Goal: Find specific page/section: Find specific page/section

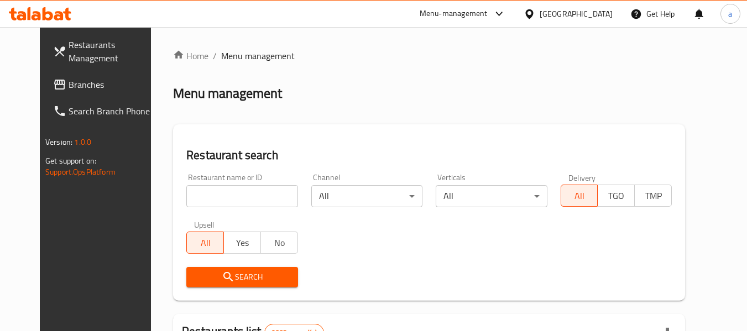
click at [102, 76] on link "Branches" at bounding box center [104, 84] width 121 height 27
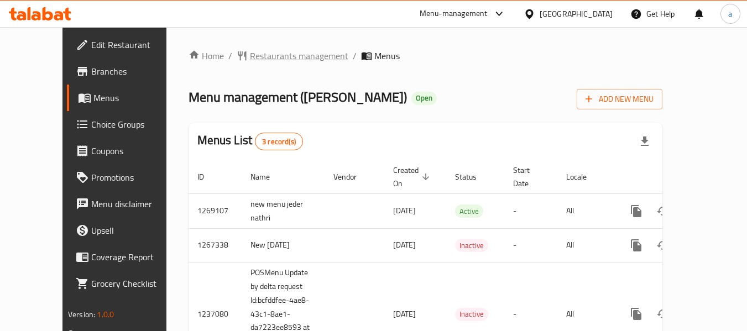
click at [250, 58] on span "Restaurants management" at bounding box center [299, 55] width 98 height 13
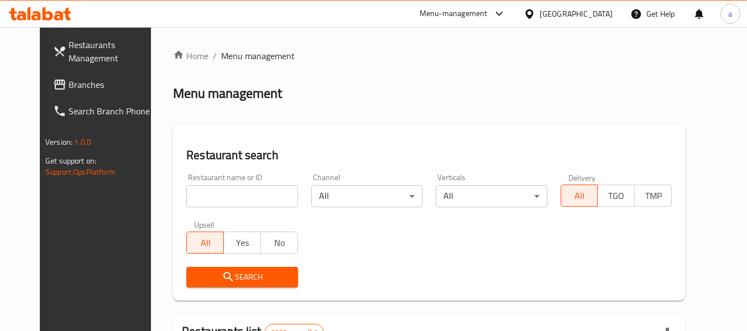
click at [69, 78] on span "Branches" at bounding box center [112, 84] width 87 height 13
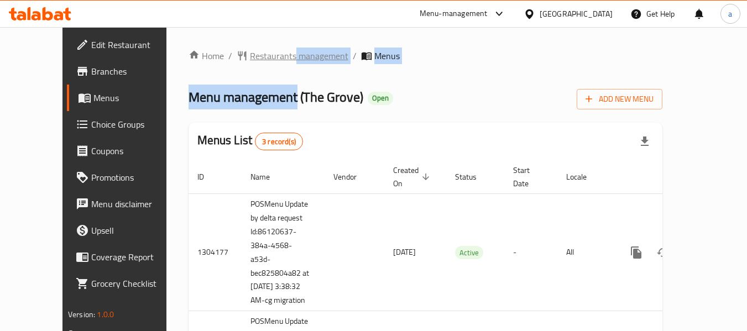
click at [254, 61] on div "Home / Restaurants management / Menus Menu management ( The Grove ) Open Add Ne…" at bounding box center [426, 260] width 474 height 423
click at [262, 51] on span "Restaurants management" at bounding box center [299, 55] width 98 height 13
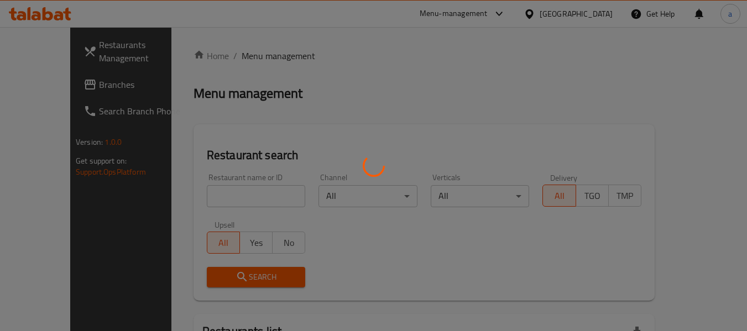
click at [186, 194] on div at bounding box center [373, 165] width 747 height 331
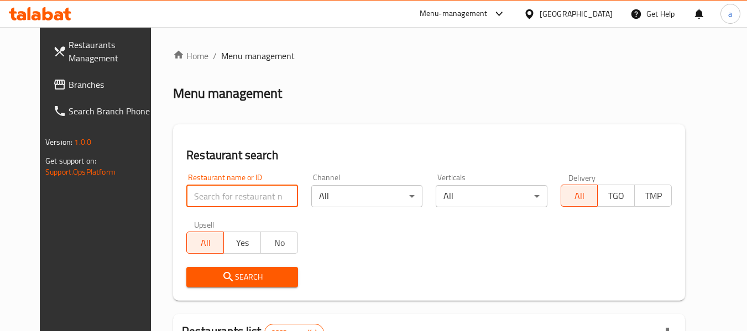
click at [186, 194] on input "search" at bounding box center [241, 196] width 111 height 22
click at [187, 195] on input "search" at bounding box center [241, 196] width 111 height 22
paste input "25160"
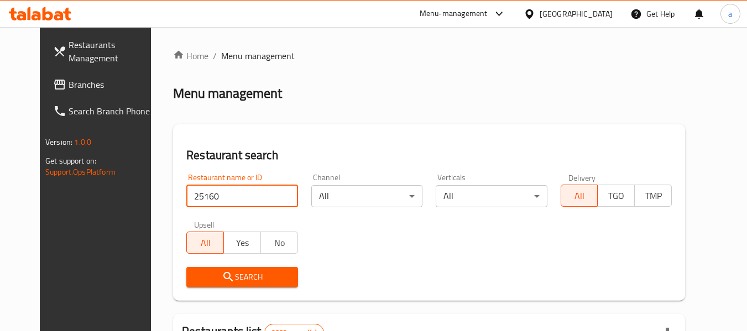
type input "25160"
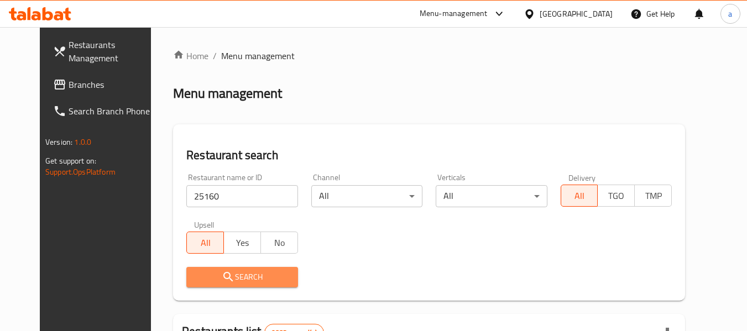
click at [222, 280] on icon "submit" at bounding box center [228, 277] width 13 height 13
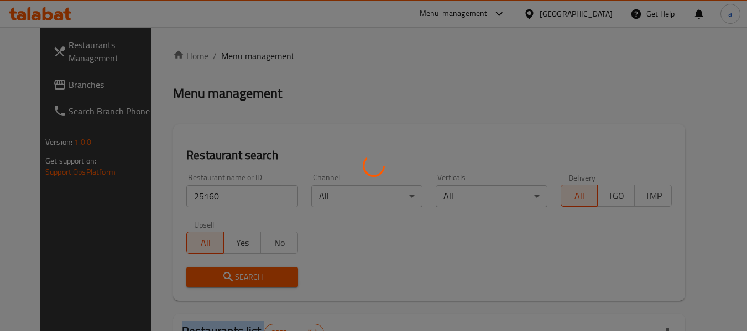
click at [215, 280] on div at bounding box center [373, 165] width 747 height 331
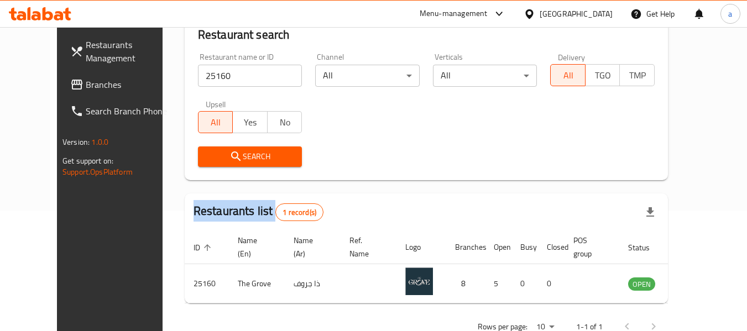
scroll to position [153, 0]
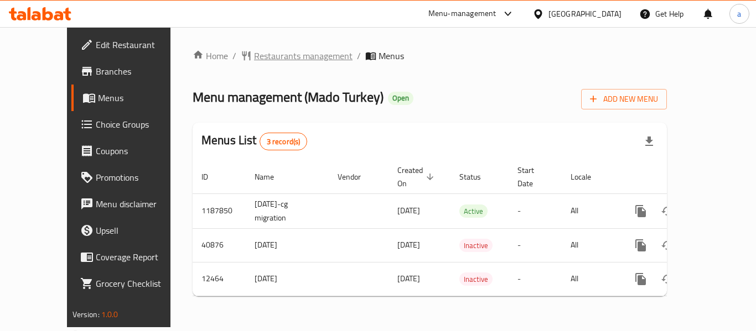
click at [271, 50] on span "Restaurants management" at bounding box center [303, 55] width 98 height 13
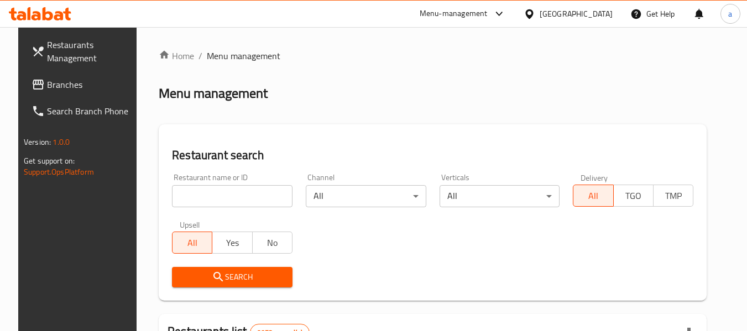
click at [47, 74] on link "Branches" at bounding box center [83, 84] width 121 height 27
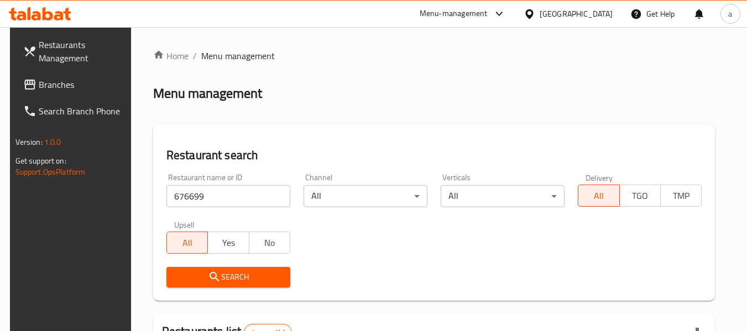
scroll to position [162, 0]
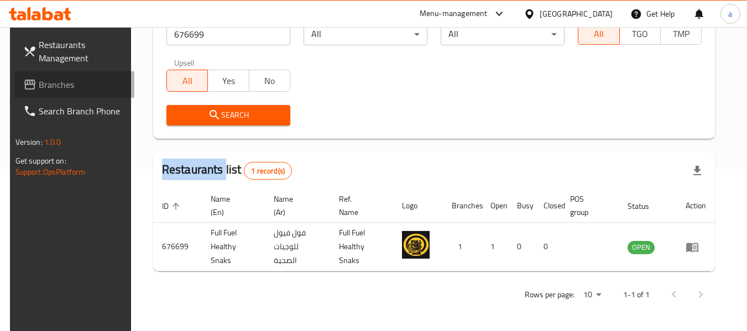
click at [45, 78] on span "Branches" at bounding box center [82, 84] width 87 height 13
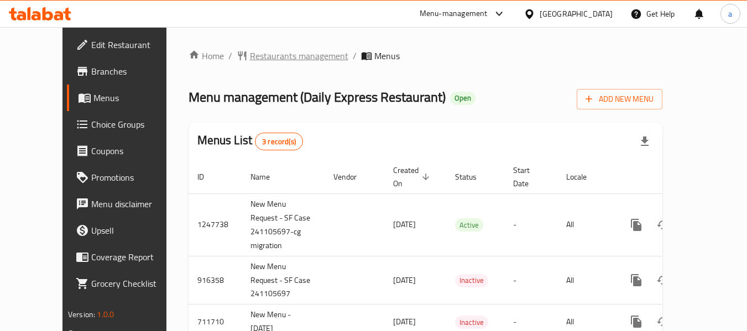
click at [250, 54] on span "Restaurants management" at bounding box center [299, 55] width 98 height 13
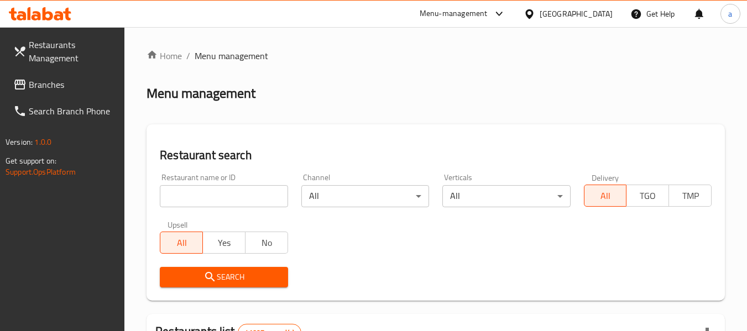
click at [79, 85] on span "Branches" at bounding box center [72, 84] width 87 height 13
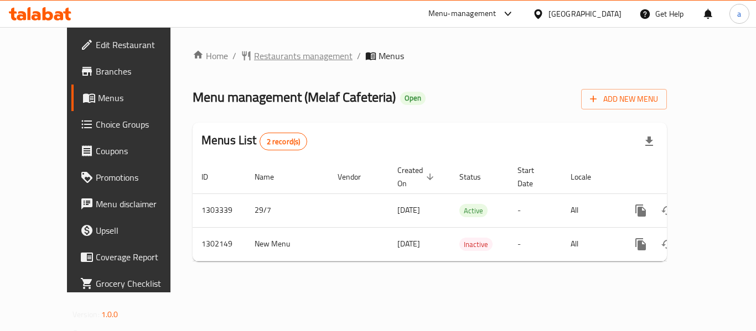
click at [254, 59] on span "Restaurants management" at bounding box center [303, 55] width 98 height 13
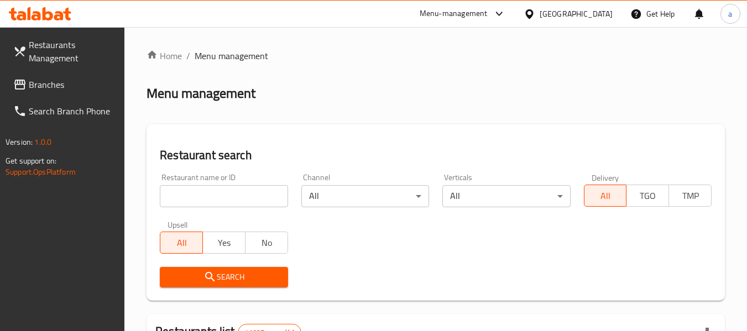
drag, startPoint x: 66, startPoint y: 78, endPoint x: 32, endPoint y: 81, distance: 35.0
click at [66, 78] on span "Branches" at bounding box center [72, 84] width 87 height 13
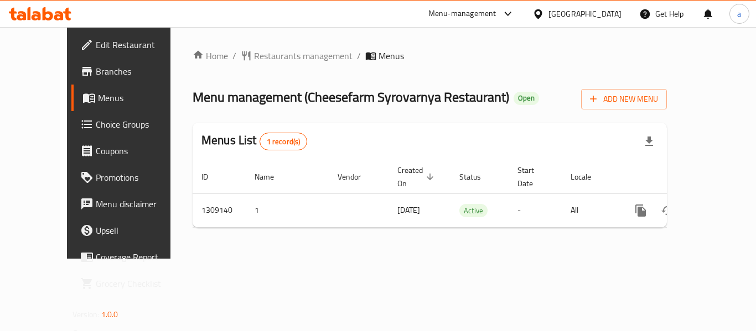
click at [252, 65] on div "Home / Restaurants management / Menus Menu management ( Cheesefarm Syrovarnya R…" at bounding box center [430, 143] width 474 height 188
click at [254, 59] on span "Restaurants management" at bounding box center [303, 55] width 98 height 13
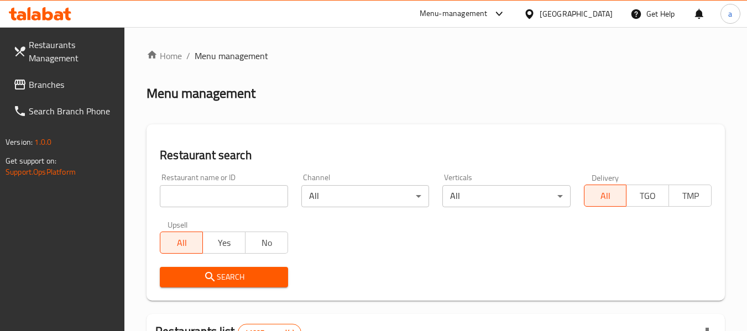
click at [68, 85] on span "Branches" at bounding box center [72, 84] width 87 height 13
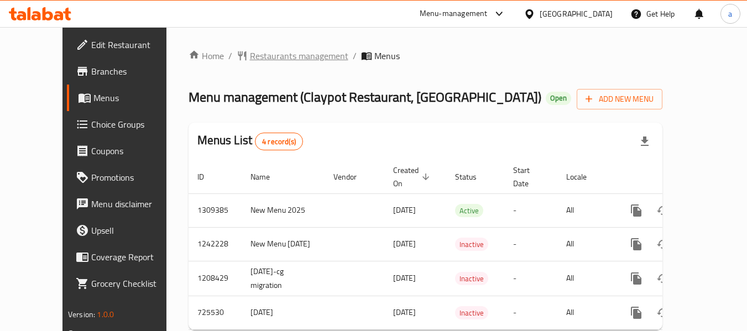
click at [250, 59] on span "Restaurants management" at bounding box center [299, 55] width 98 height 13
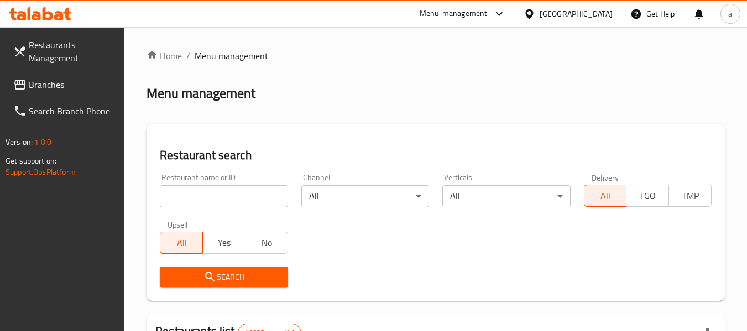
click at [54, 83] on span "Branches" at bounding box center [72, 84] width 87 height 13
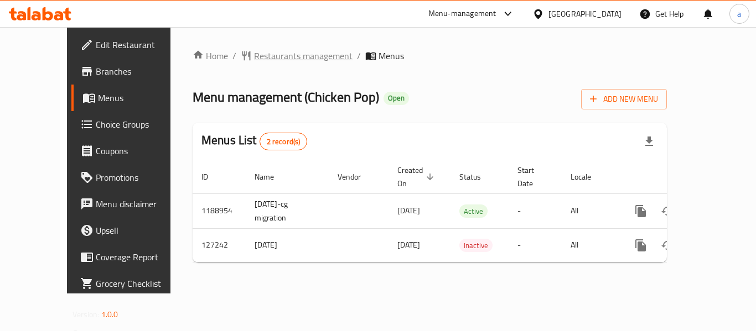
drag, startPoint x: 0, startPoint y: 0, endPoint x: 237, endPoint y: 55, distance: 243.0
click at [254, 55] on span "Restaurants management" at bounding box center [303, 55] width 98 height 13
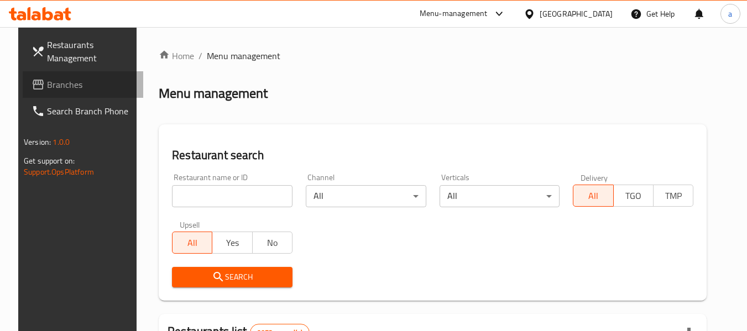
click at [84, 91] on link "Branches" at bounding box center [83, 84] width 121 height 27
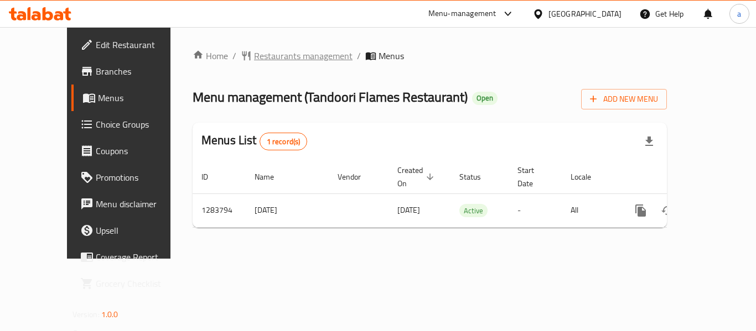
click at [285, 57] on span "Restaurants management" at bounding box center [303, 55] width 98 height 13
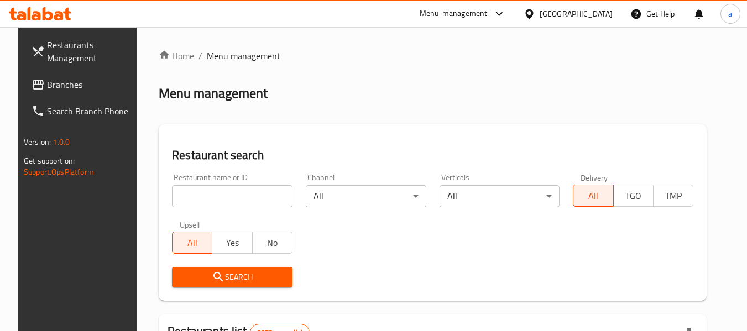
click at [75, 92] on link "Branches" at bounding box center [83, 84] width 121 height 27
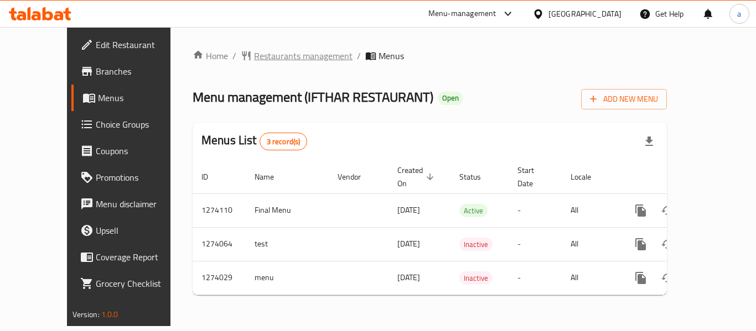
click at [254, 49] on span "Restaurants management" at bounding box center [303, 55] width 98 height 13
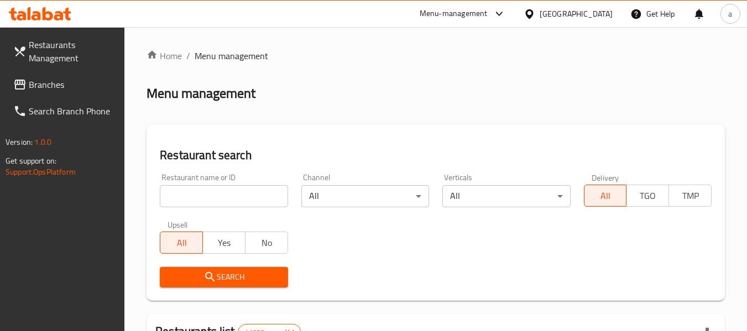
drag, startPoint x: 63, startPoint y: 93, endPoint x: 64, endPoint y: 106, distance: 12.8
click at [63, 93] on link "Branches" at bounding box center [64, 84] width 121 height 27
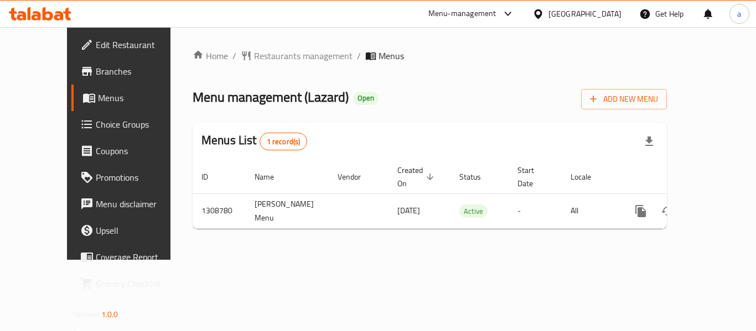
click at [273, 101] on span "Menu management ( Lazard )" at bounding box center [271, 97] width 156 height 25
copy span "Lazard"
click at [282, 56] on span "Restaurants management" at bounding box center [303, 55] width 98 height 13
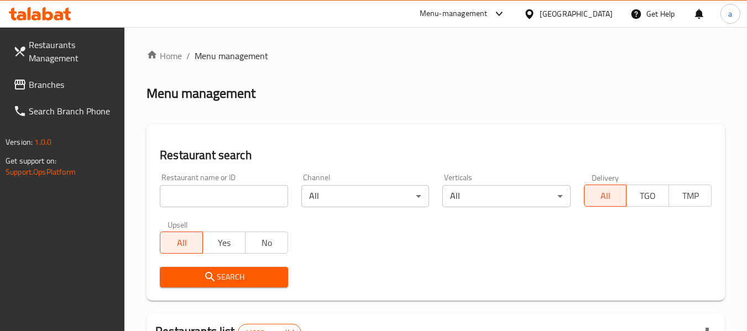
click at [67, 91] on span "Branches" at bounding box center [72, 84] width 87 height 13
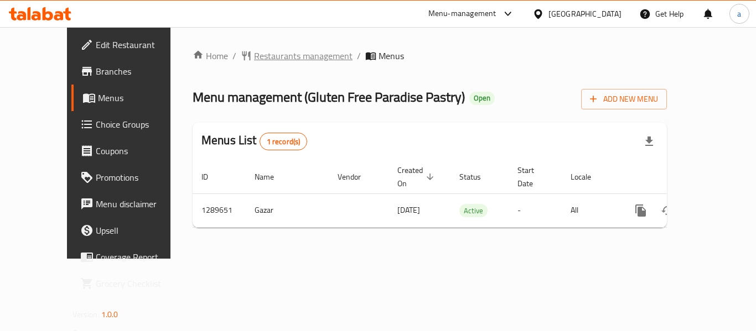
click at [265, 59] on span "Restaurants management" at bounding box center [303, 55] width 98 height 13
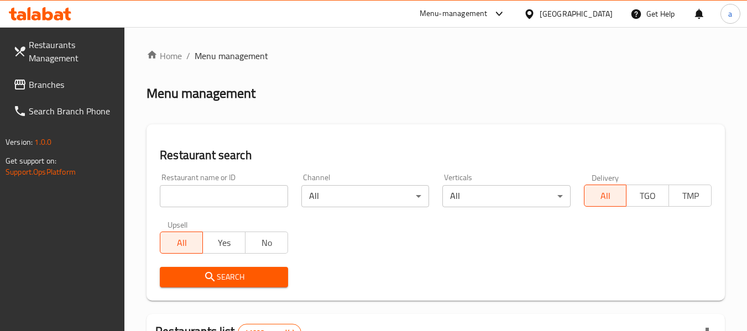
click at [31, 79] on span "Branches" at bounding box center [72, 84] width 87 height 13
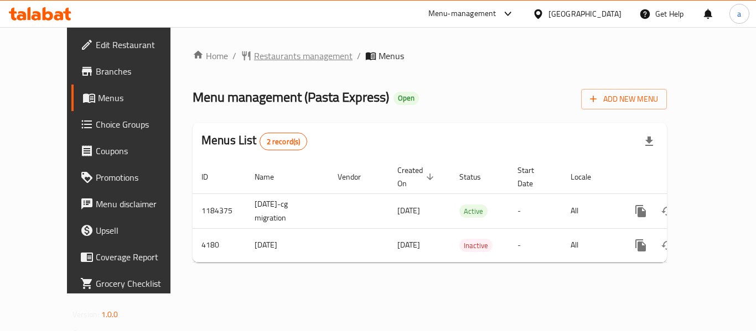
click at [264, 51] on span "Restaurants management" at bounding box center [303, 55] width 98 height 13
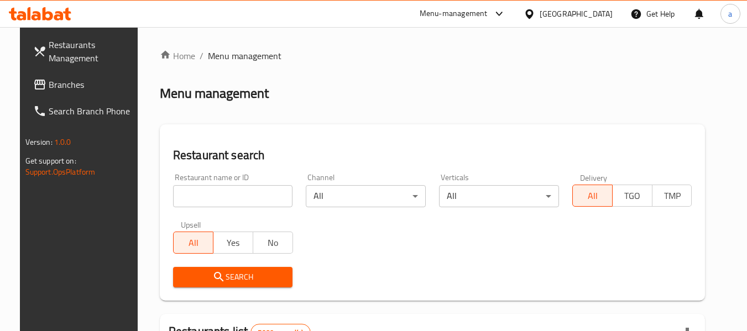
click at [67, 91] on span "Branches" at bounding box center [92, 84] width 87 height 13
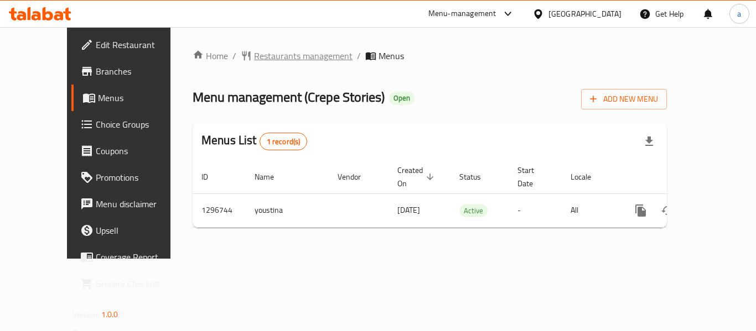
click at [254, 54] on span "Restaurants management" at bounding box center [303, 55] width 98 height 13
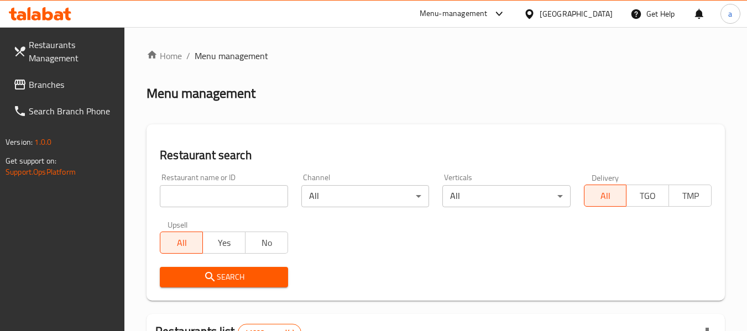
click at [40, 89] on span "Branches" at bounding box center [72, 84] width 87 height 13
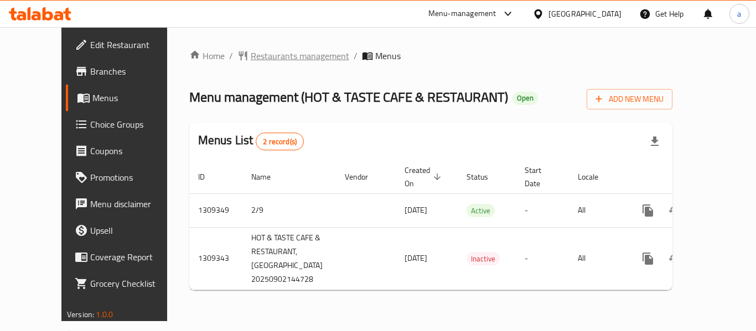
click at [251, 53] on span "Restaurants management" at bounding box center [300, 55] width 98 height 13
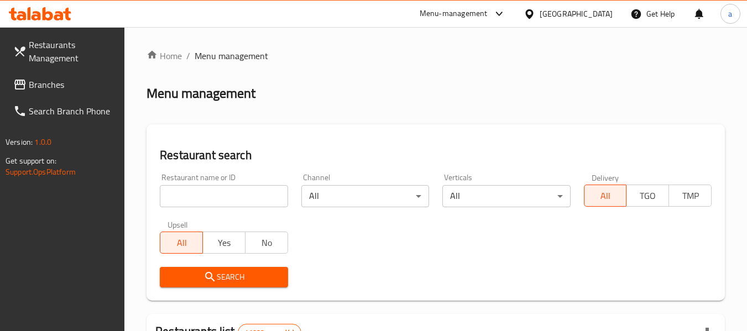
click at [55, 89] on span "Branches" at bounding box center [72, 84] width 87 height 13
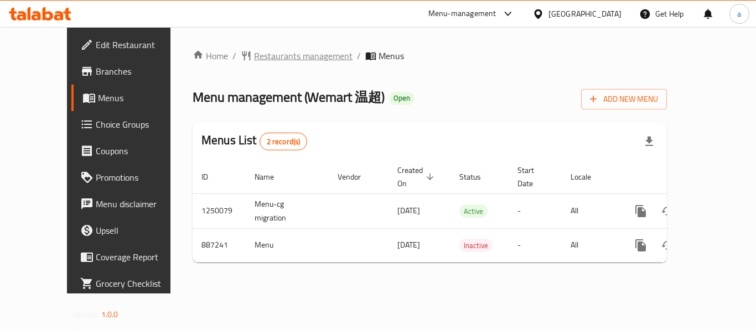
click at [254, 51] on span "Restaurants management" at bounding box center [303, 55] width 98 height 13
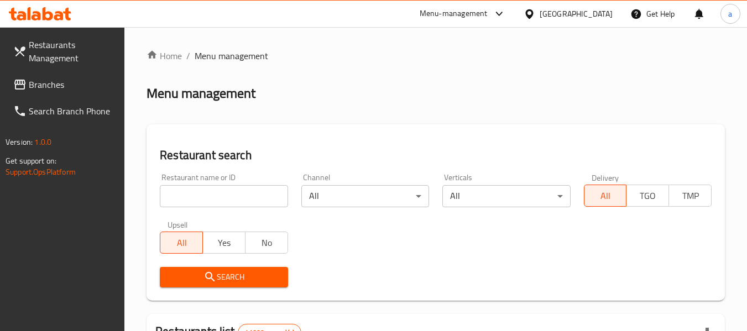
click at [56, 88] on span "Branches" at bounding box center [72, 84] width 87 height 13
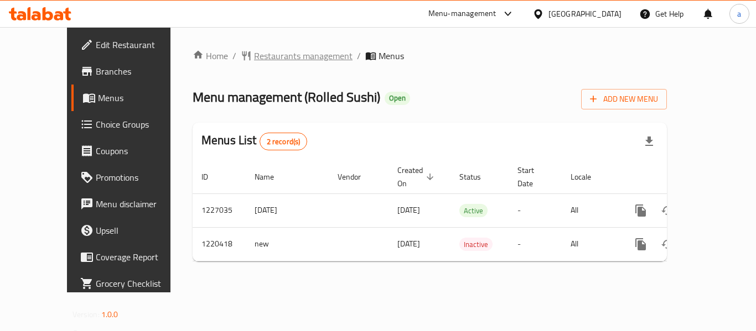
click at [254, 56] on span "Restaurants management" at bounding box center [303, 55] width 98 height 13
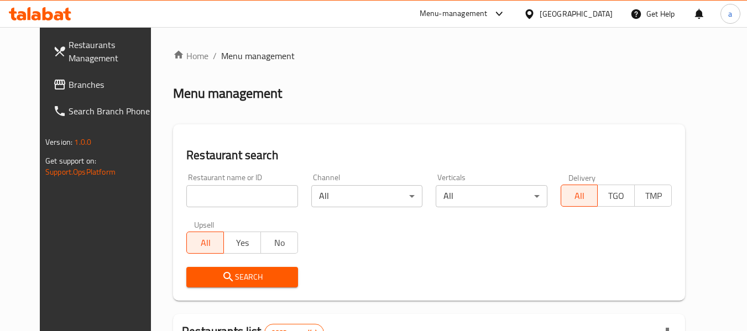
click at [44, 72] on link "Branches" at bounding box center [104, 84] width 121 height 27
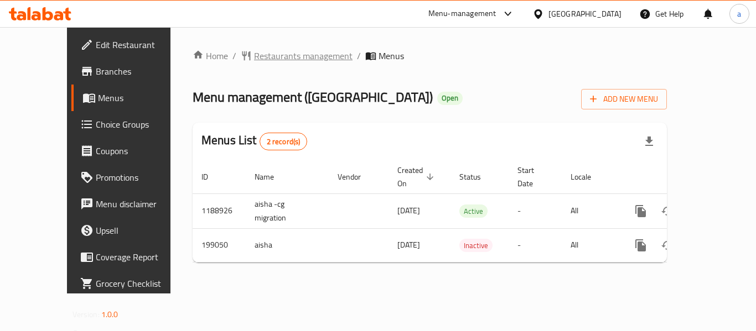
click at [271, 63] on span "Restaurants management" at bounding box center [303, 55] width 98 height 13
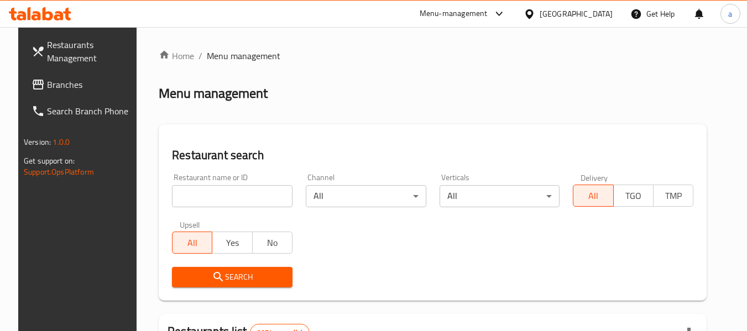
click at [33, 84] on icon at bounding box center [38, 85] width 11 height 10
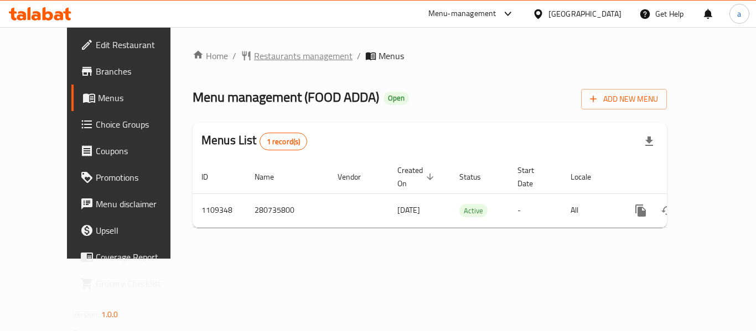
click at [254, 55] on span "Restaurants management" at bounding box center [303, 55] width 98 height 13
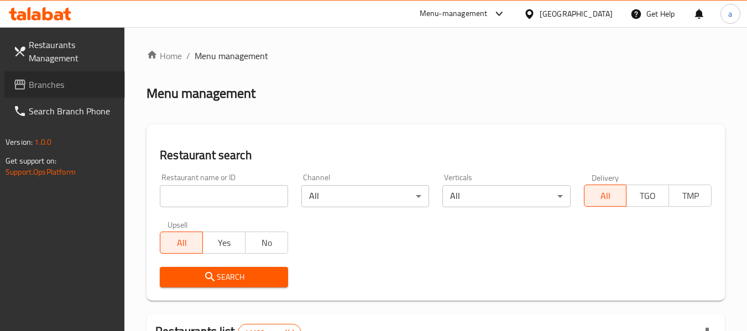
click at [88, 72] on link "Branches" at bounding box center [64, 84] width 121 height 27
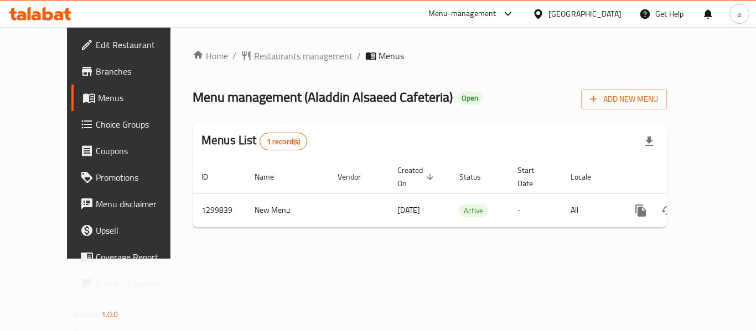
click at [264, 59] on span "Restaurants management" at bounding box center [303, 55] width 98 height 13
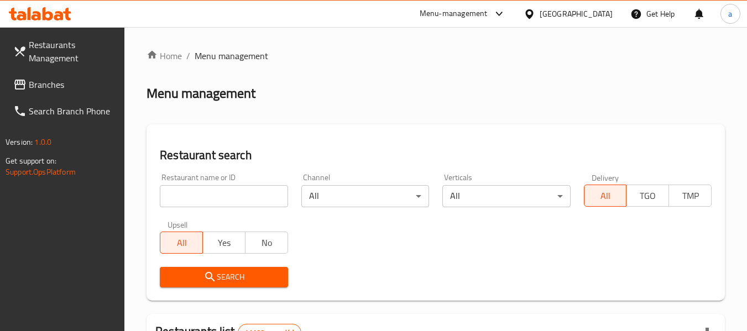
click at [68, 81] on span "Branches" at bounding box center [72, 84] width 87 height 13
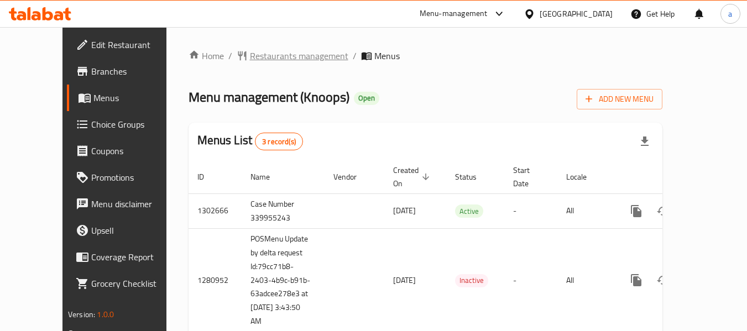
click at [250, 49] on span "Restaurants management" at bounding box center [299, 55] width 98 height 13
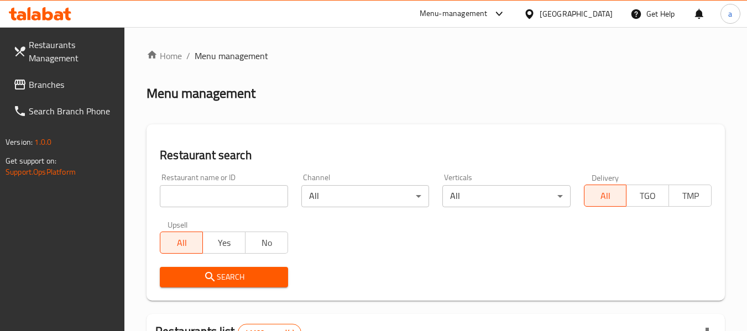
click at [205, 192] on input "search" at bounding box center [224, 196] width 128 height 22
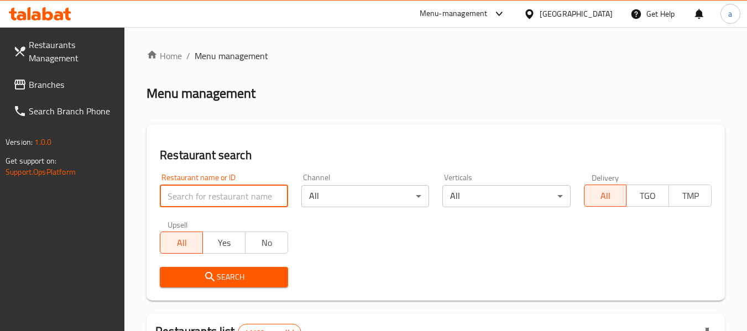
paste input "693945"
type input "693945"
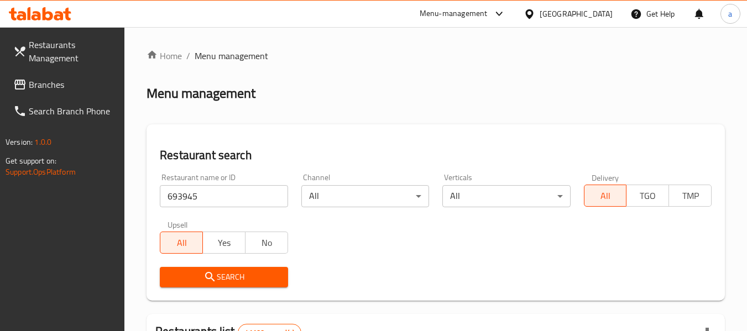
click at [194, 275] on span "Search" at bounding box center [224, 278] width 110 height 14
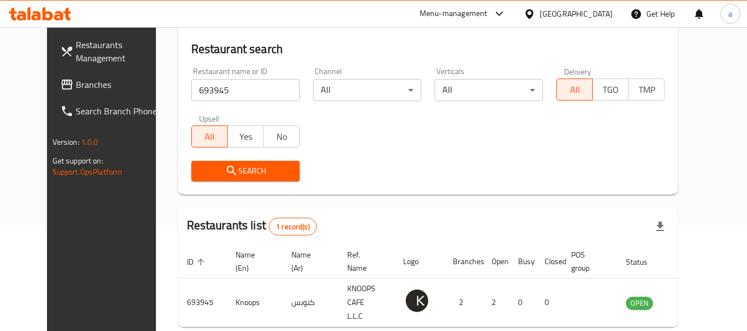
scroll to position [111, 0]
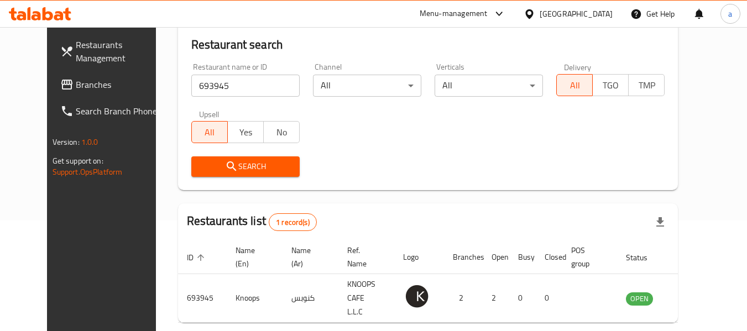
click at [76, 87] on span "Branches" at bounding box center [119, 84] width 87 height 13
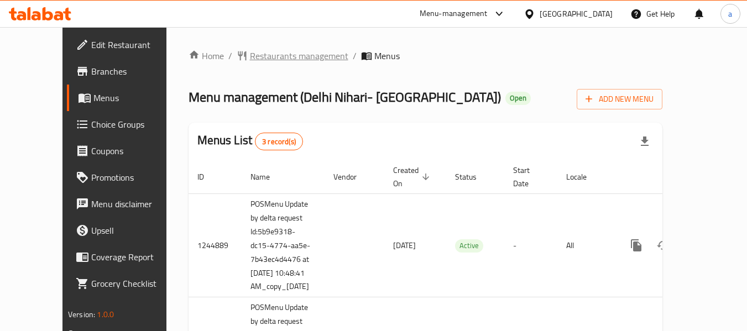
click at [263, 52] on span "Restaurants management" at bounding box center [299, 55] width 98 height 13
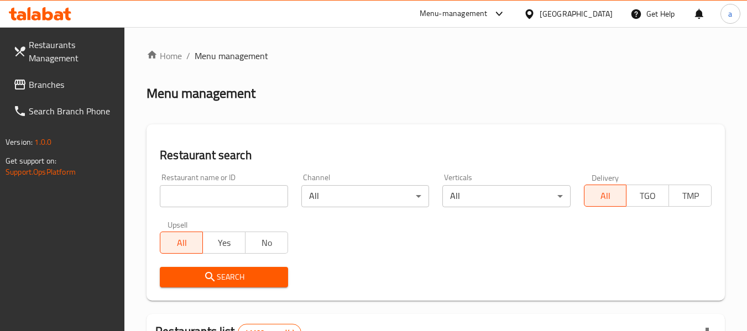
click at [206, 190] on div at bounding box center [373, 165] width 747 height 331
click at [202, 197] on input "search" at bounding box center [224, 196] width 128 height 22
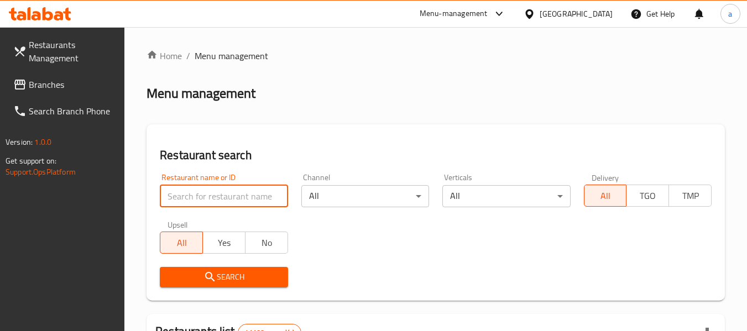
paste input "12525"
type input "12525"
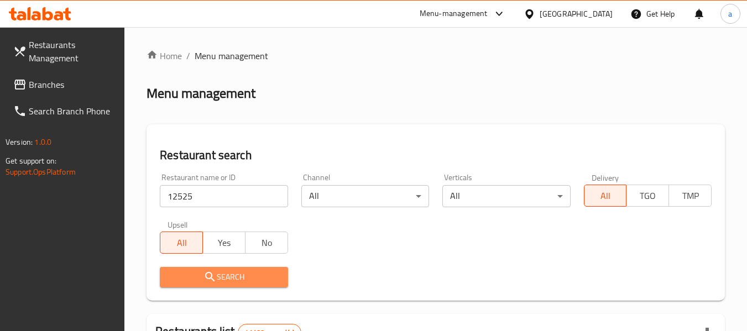
click at [209, 274] on icon "submit" at bounding box center [210, 277] width 13 height 13
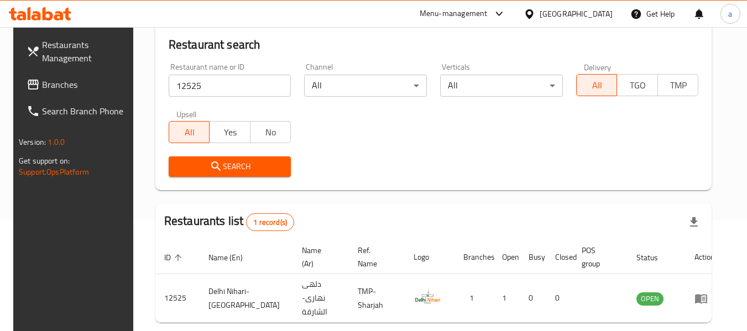
scroll to position [153, 0]
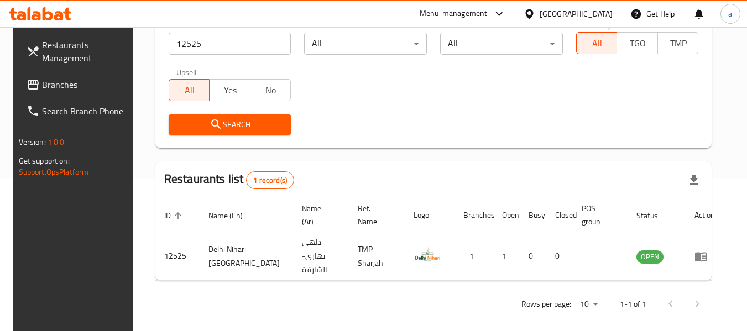
click at [44, 89] on span "Branches" at bounding box center [85, 84] width 87 height 13
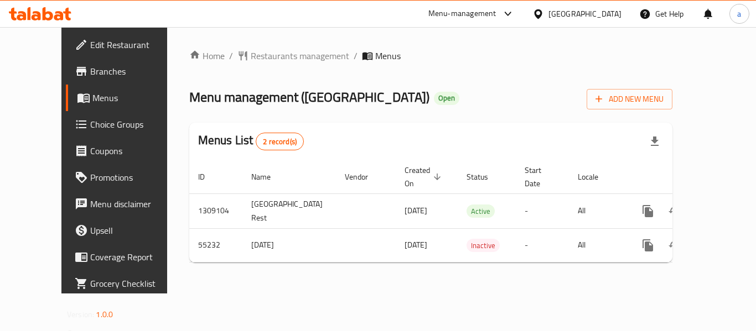
click at [228, 66] on div "Home / Restaurants management / Menus Menu management ( [GEOGRAPHIC_DATA] Resta…" at bounding box center [430, 160] width 483 height 222
click at [267, 64] on div "Home / Restaurants management / Menus Menu management ( [GEOGRAPHIC_DATA] Resta…" at bounding box center [430, 160] width 483 height 222
click at [267, 61] on span "Restaurants management" at bounding box center [300, 55] width 98 height 13
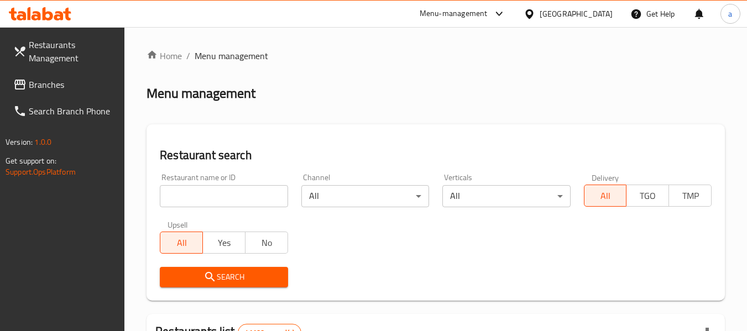
drag, startPoint x: 56, startPoint y: 85, endPoint x: 5, endPoint y: 95, distance: 51.9
click at [56, 85] on span "Branches" at bounding box center [72, 84] width 87 height 13
